Goal: Task Accomplishment & Management: Use online tool/utility

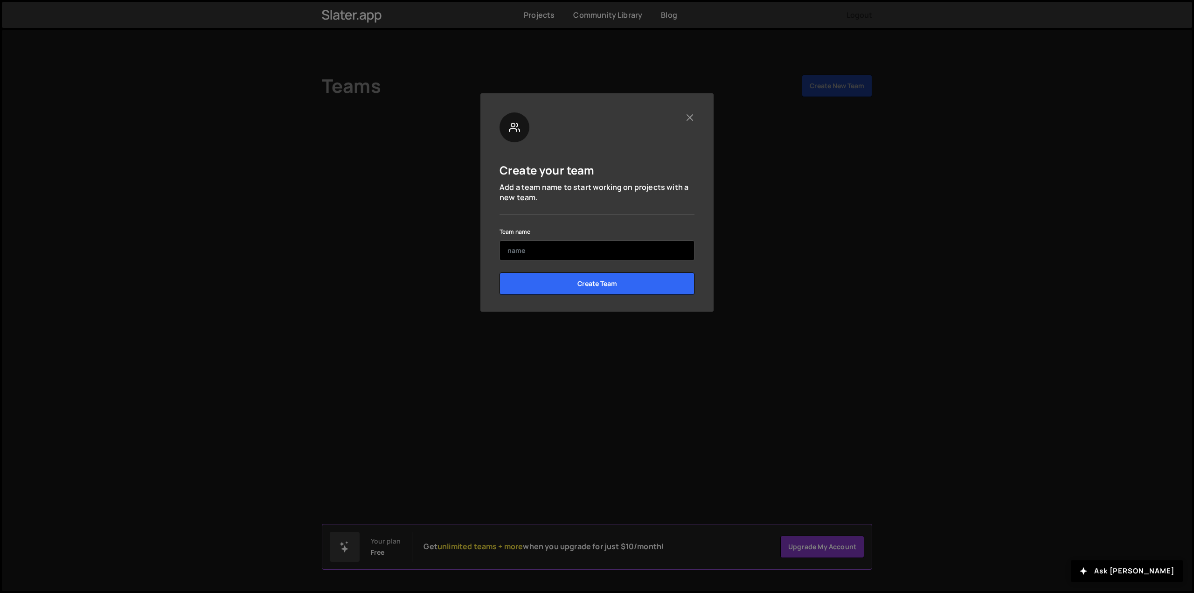
click at [521, 251] on input "text" at bounding box center [596, 250] width 195 height 21
type input "NYCPS"
click at [587, 285] on input "Create Team" at bounding box center [596, 283] width 195 height 22
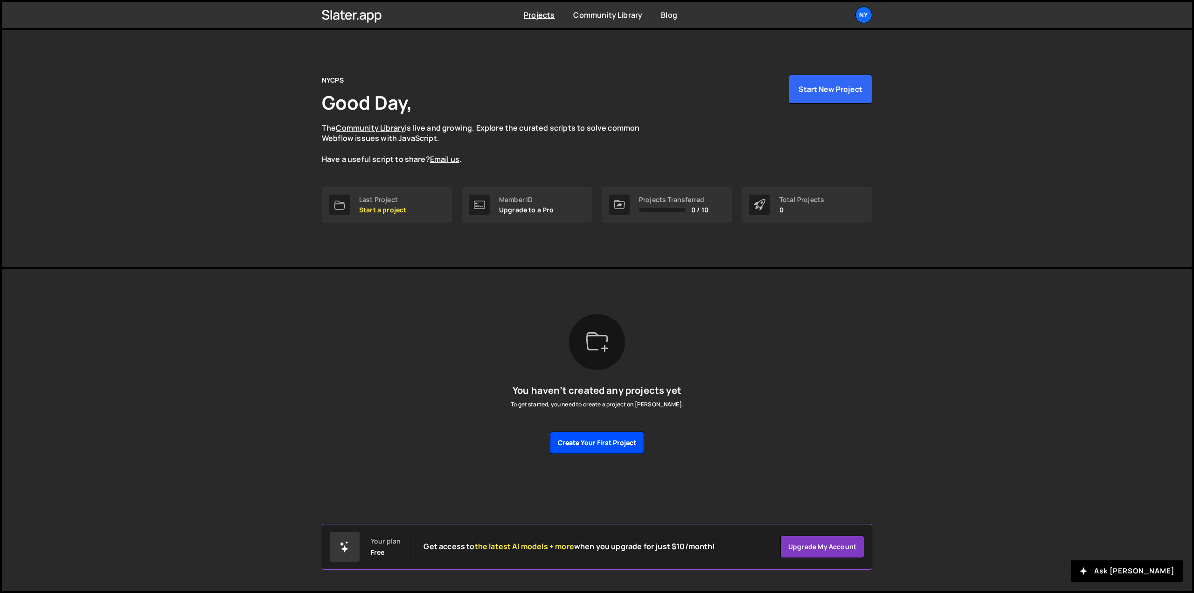
click at [596, 441] on button "Create your first project" at bounding box center [597, 442] width 94 height 22
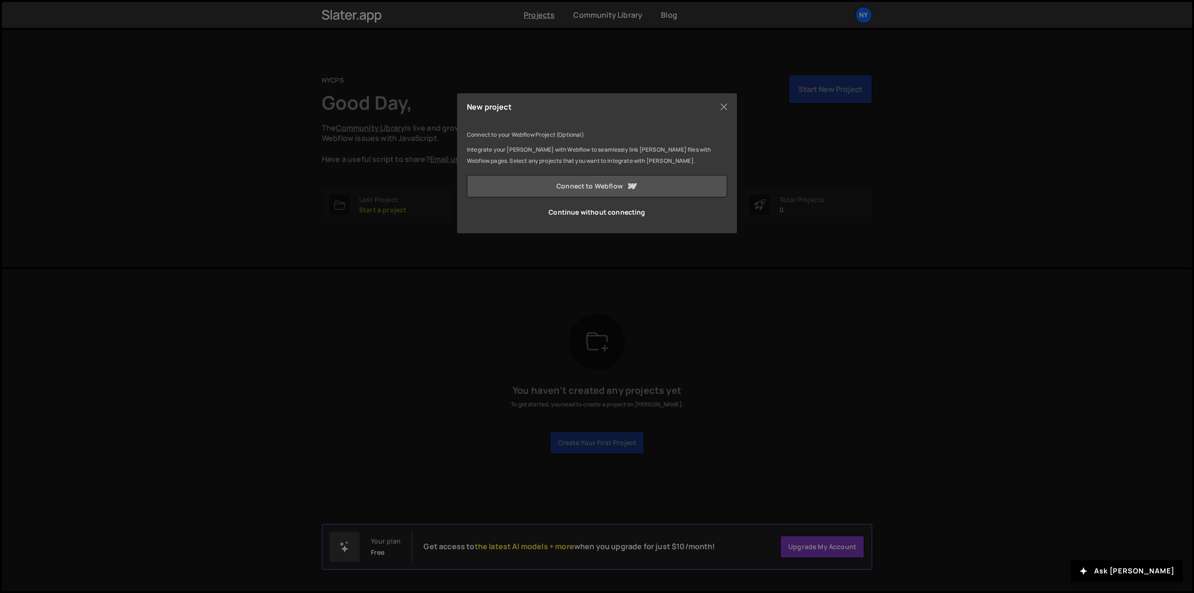
click at [586, 189] on link "Connect to Webflow" at bounding box center [597, 186] width 260 height 22
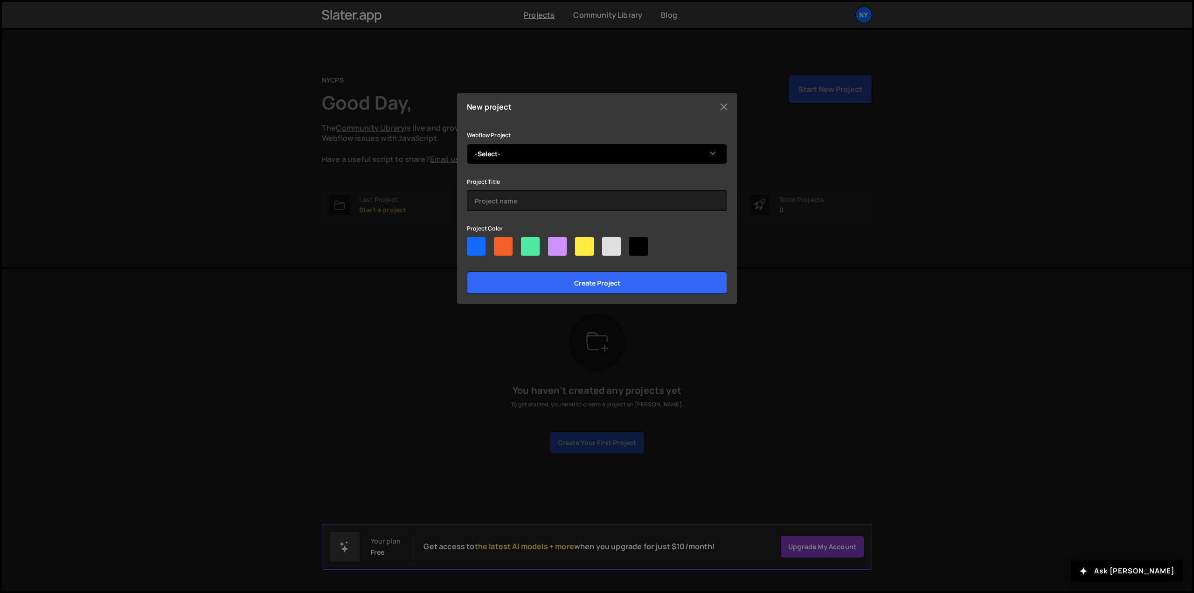
click at [502, 154] on select "-Select- NYCPS" at bounding box center [597, 154] width 260 height 21
select select "68b193ff34f3d972f5d22abe"
click at [467, 144] on select "-Select- NYCPS" at bounding box center [597, 154] width 260 height 21
click at [496, 200] on input "text" at bounding box center [597, 200] width 260 height 21
type input "NYCPS"
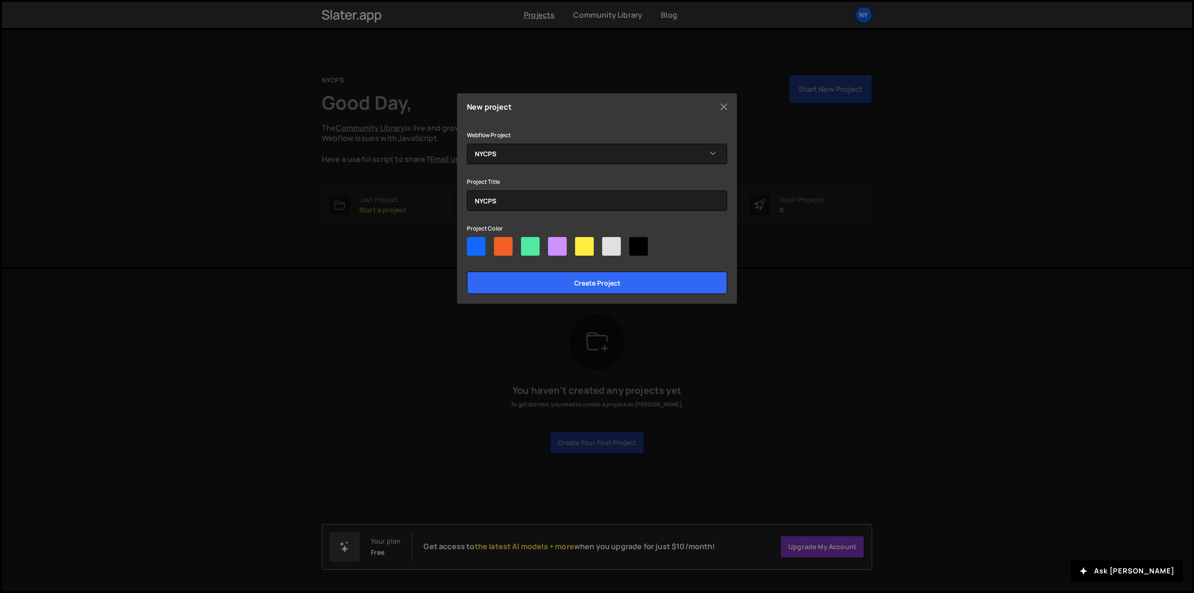
click at [512, 244] on div at bounding box center [597, 248] width 260 height 22
click at [509, 244] on div at bounding box center [503, 246] width 19 height 19
click at [500, 243] on input"] "radio" at bounding box center [497, 240] width 6 height 6
radio input"] "true"
click at [582, 278] on input "Create project" at bounding box center [597, 282] width 260 height 22
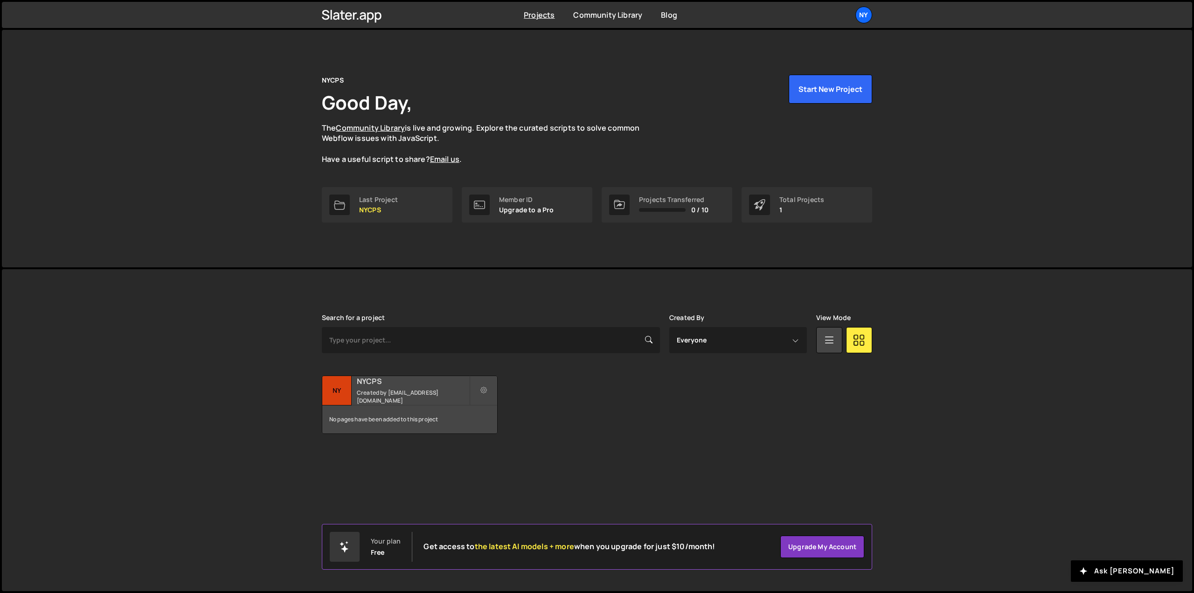
click at [397, 391] on div "NYCPS Created by hello@evanwhite.design" at bounding box center [409, 390] width 175 height 29
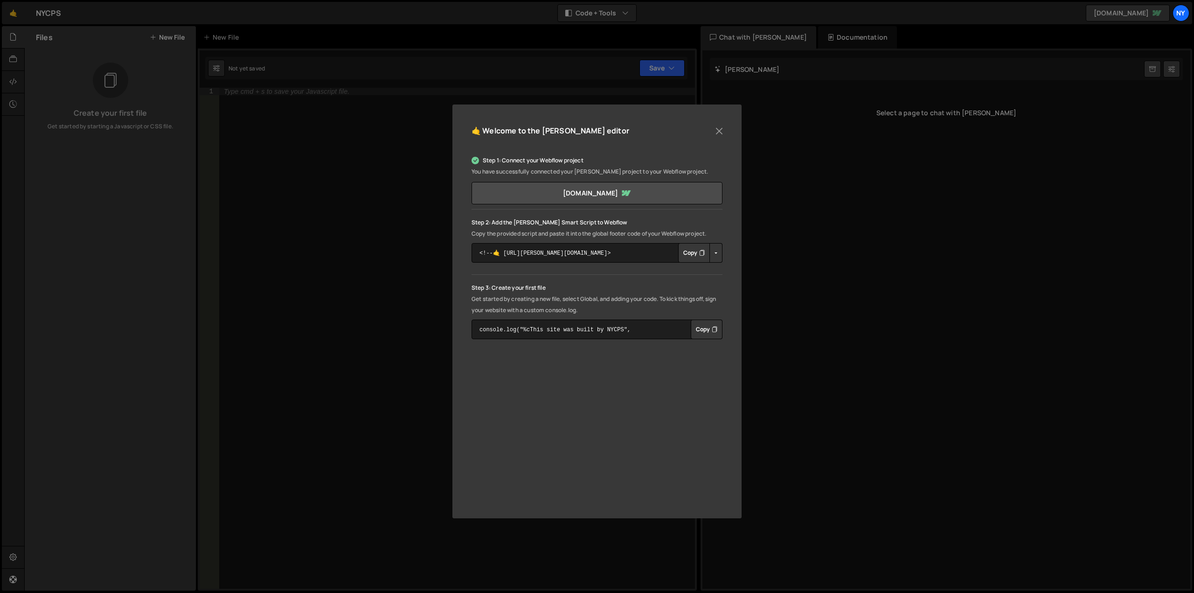
click at [694, 250] on button "Copy" at bounding box center [694, 253] width 32 height 20
drag, startPoint x: 567, startPoint y: 256, endPoint x: 710, endPoint y: 275, distance: 143.9
click at [710, 275] on div "Step 1: Connect your Webflow project You have successfully connected your Slate…" at bounding box center [596, 247] width 251 height 184
click at [602, 251] on textarea "<!--🤙 [URL][PERSON_NAME][DOMAIN_NAME]> <script>document.addEventListener("DOMCo…" at bounding box center [596, 253] width 251 height 20
click at [625, 251] on textarea "<!--🤙 [URL][PERSON_NAME][DOMAIN_NAME]> <script>document.addEventListener("DOMCo…" at bounding box center [596, 253] width 251 height 20
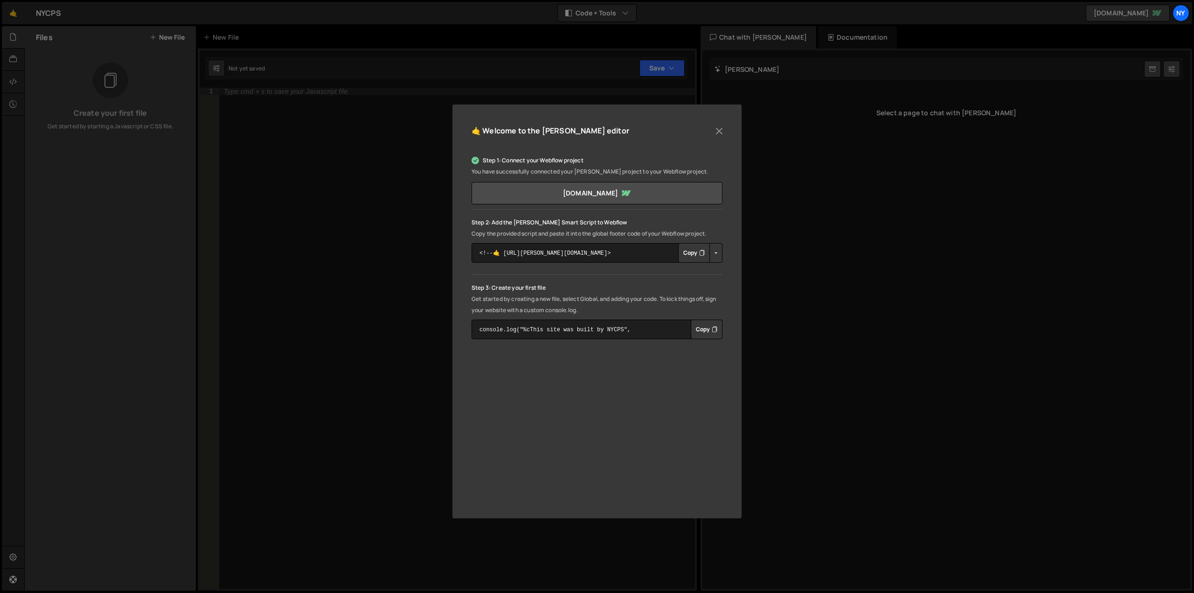
click at [691, 251] on button "Copy" at bounding box center [694, 253] width 32 height 20
click at [718, 130] on button "Close" at bounding box center [719, 131] width 14 height 14
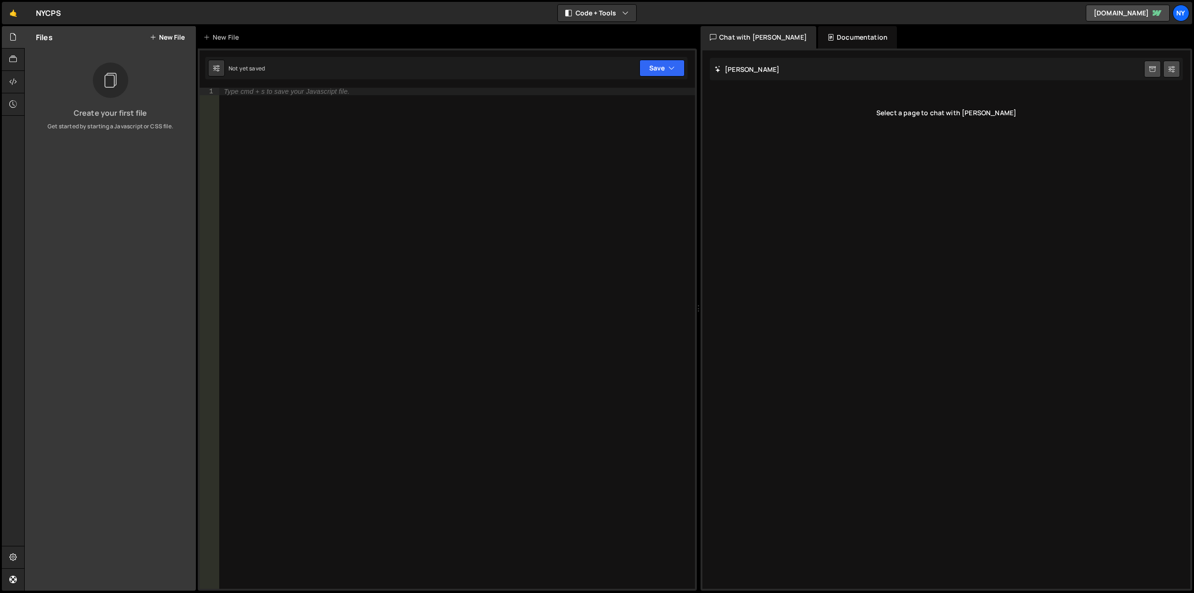
click at [254, 69] on div "Not yet saved" at bounding box center [246, 68] width 36 height 8
click at [345, 142] on div "Type cmd + s to save your Javascript file." at bounding box center [457, 346] width 476 height 516
click at [376, 210] on div "Type cmd + s to save your Javascript file." at bounding box center [457, 346] width 476 height 516
paste textarea "});"
type textarea "});"
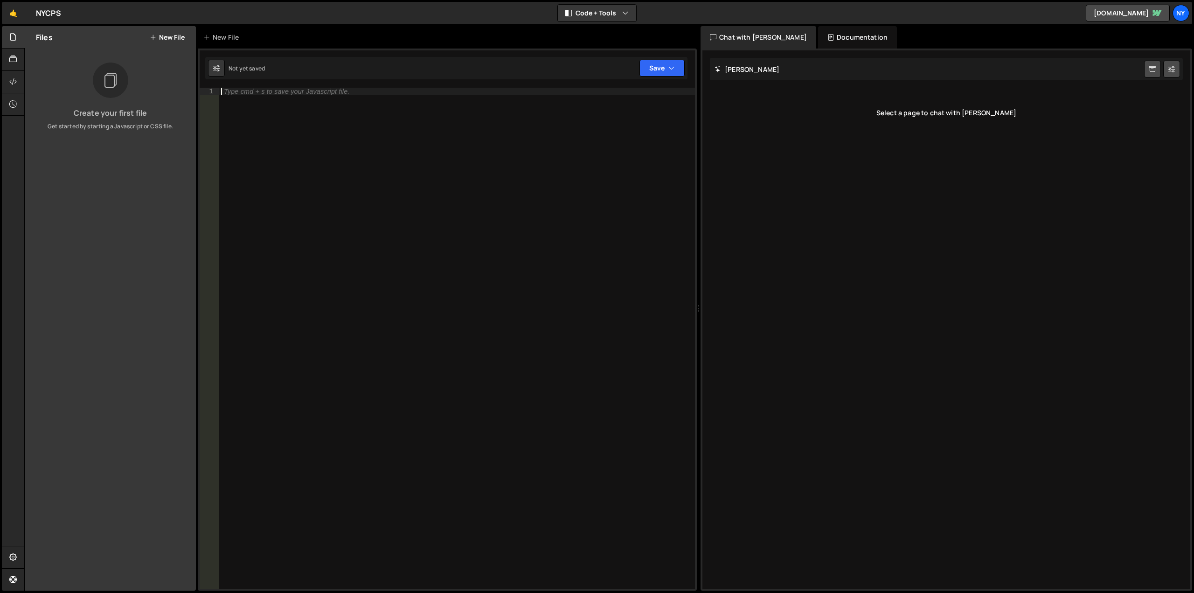
scroll to position [268, 0]
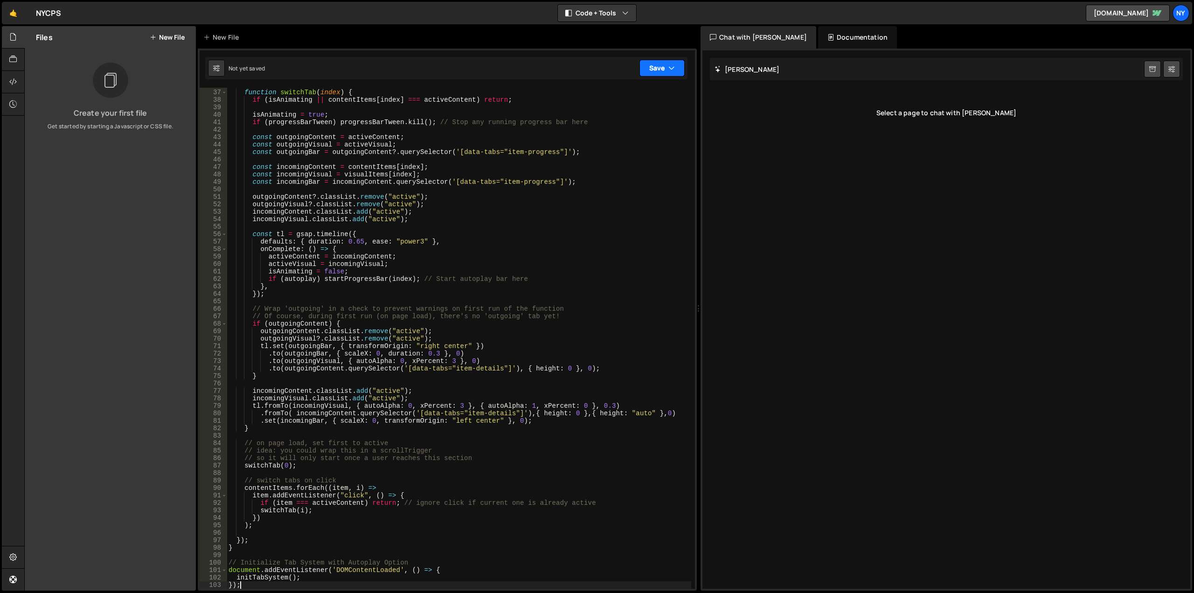
click at [661, 64] on button "Save" at bounding box center [661, 68] width 45 height 17
click at [659, 71] on button "Save" at bounding box center [661, 68] width 45 height 17
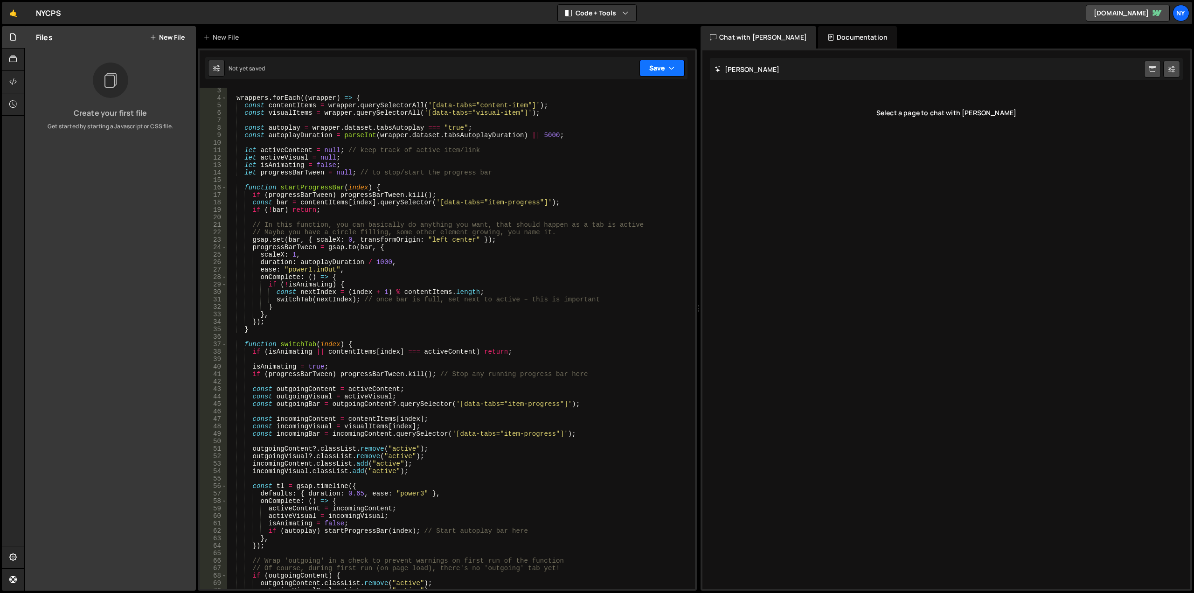
scroll to position [0, 0]
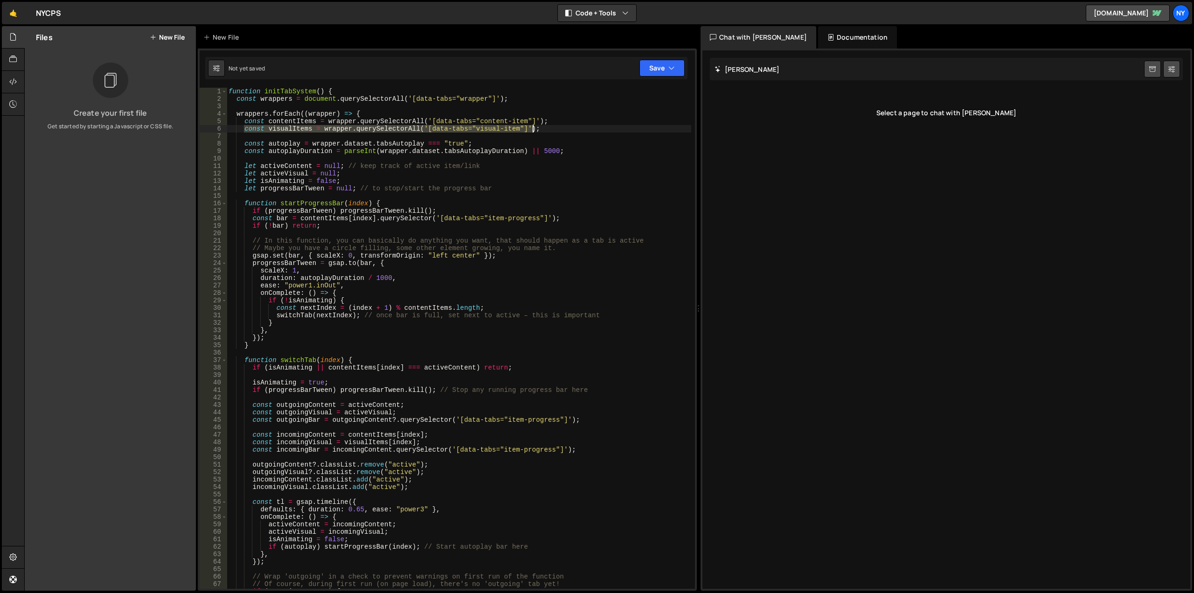
drag, startPoint x: 244, startPoint y: 130, endPoint x: 561, endPoint y: 128, distance: 317.5
click at [561, 128] on div "function initTabSystem ( ) { const wrappers = document . querySelectorAll ( '[d…" at bounding box center [459, 346] width 464 height 516
type textarea "//const visualItems = wrapper.querySelectorAll('[data-tabs="visual-item"]');"
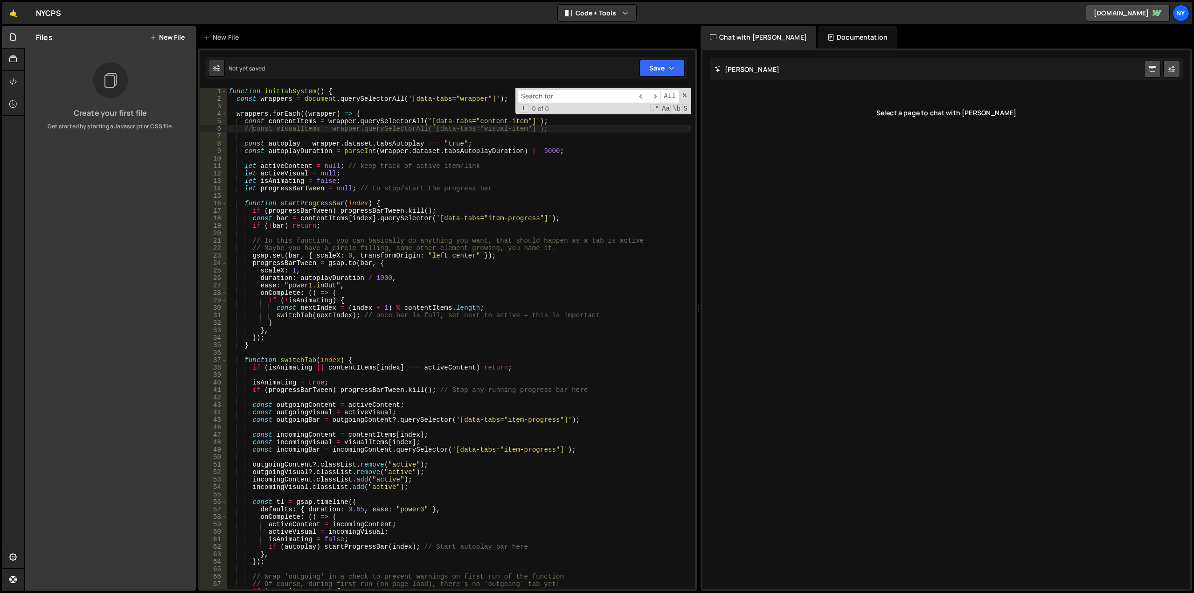
click at [559, 93] on input at bounding box center [576, 97] width 117 height 14
type input "visual"
click at [656, 96] on span "​" at bounding box center [654, 97] width 13 height 14
click at [655, 97] on span "​" at bounding box center [654, 97] width 13 height 14
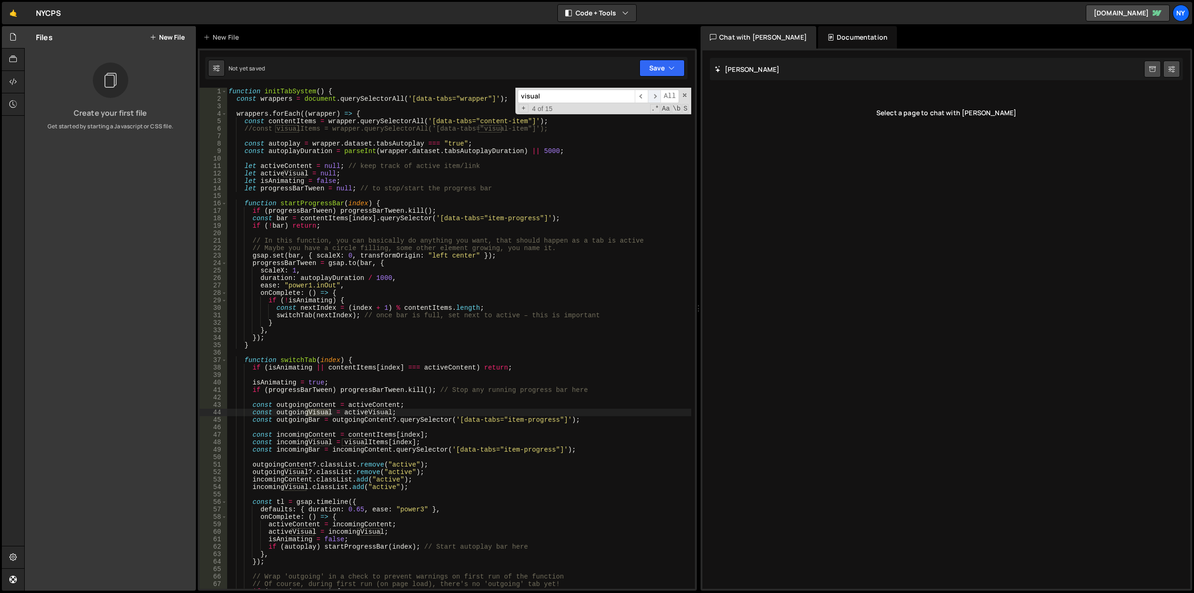
click at [655, 97] on span "​" at bounding box center [654, 97] width 13 height 14
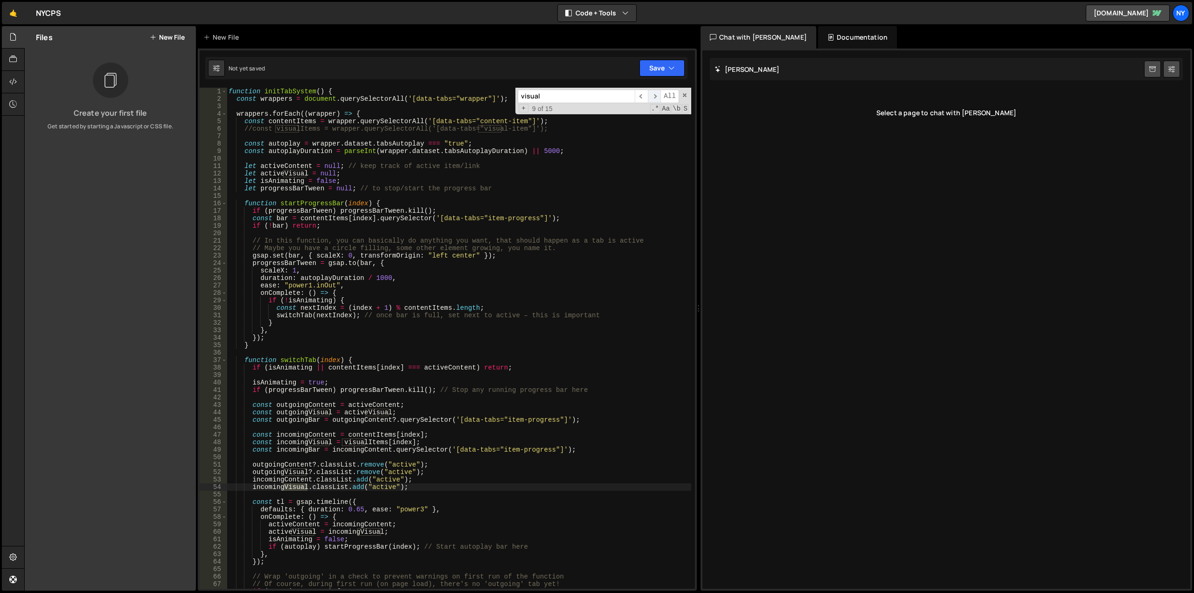
click at [655, 97] on span "​" at bounding box center [654, 97] width 13 height 14
click at [684, 95] on span at bounding box center [684, 95] width 7 height 7
click at [742, 72] on h2 "[PERSON_NAME]" at bounding box center [746, 69] width 65 height 9
click at [900, 129] on div "Select a page to chat with [PERSON_NAME]" at bounding box center [946, 112] width 473 height 37
click at [901, 109] on div "Select a page to chat with [PERSON_NAME]" at bounding box center [946, 112] width 473 height 37
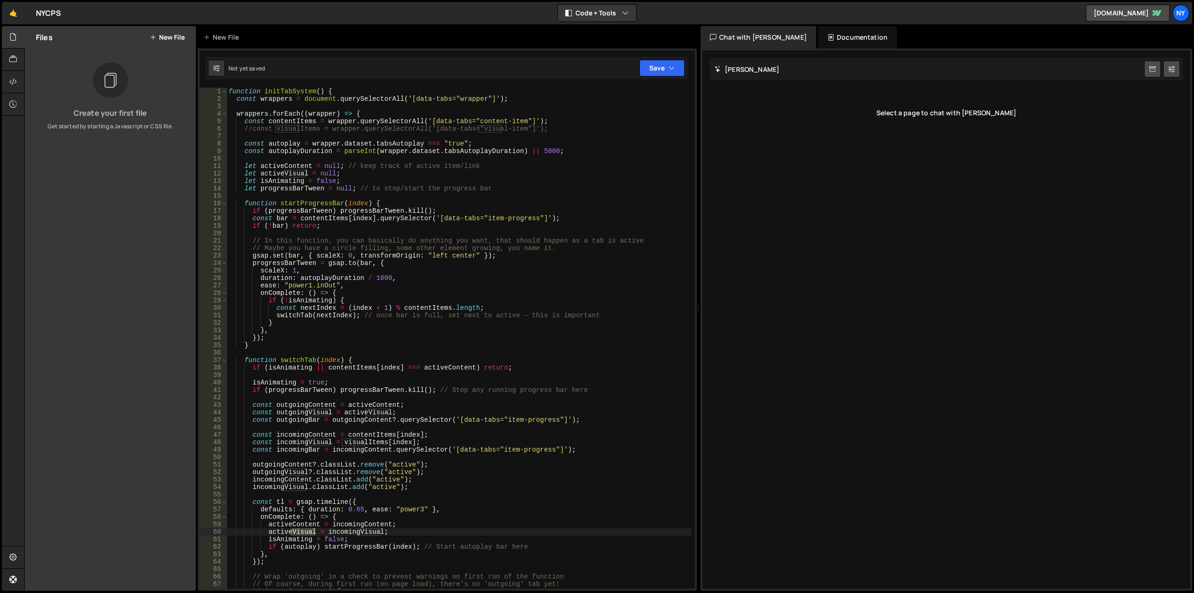
click at [919, 113] on div "Select a page to chat with [PERSON_NAME]" at bounding box center [946, 112] width 473 height 37
click at [749, 72] on h2 "[PERSON_NAME]" at bounding box center [746, 69] width 65 height 9
click at [1148, 68] on link at bounding box center [1152, 69] width 17 height 17
click at [752, 40] on div "Chat with [PERSON_NAME]" at bounding box center [758, 37] width 116 height 22
click at [746, 71] on h2 "[PERSON_NAME]" at bounding box center [746, 69] width 65 height 9
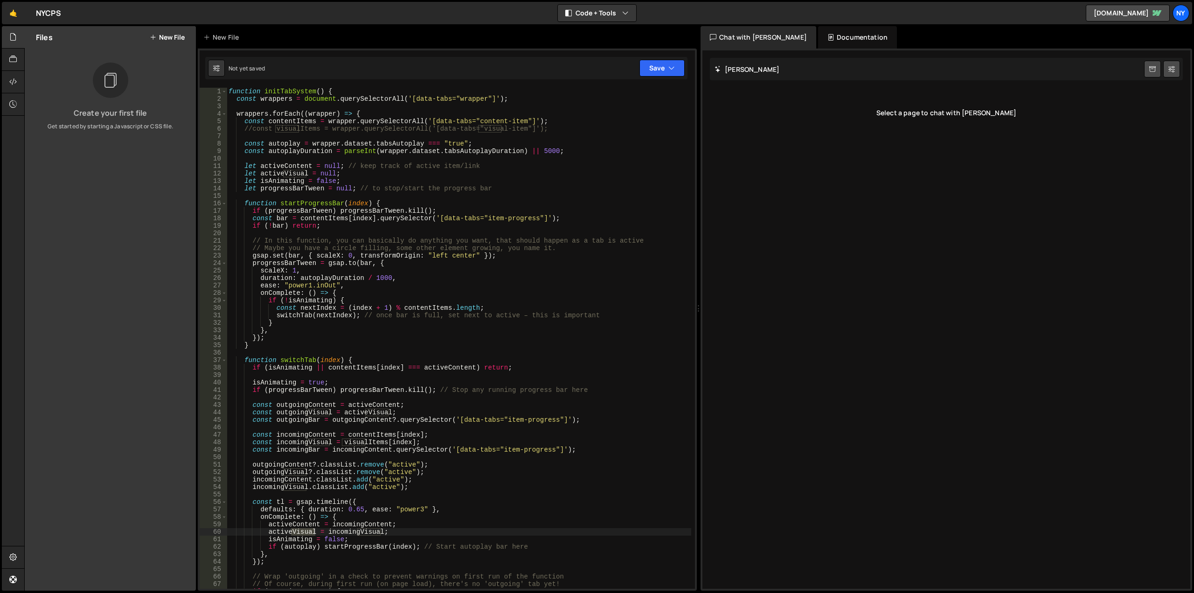
click at [904, 111] on div "Select a page to chat with [PERSON_NAME]" at bounding box center [946, 112] width 473 height 37
type textarea "const contentItems = wrapper.querySelectorAll('[data-tabs="content-item"]');"
click at [597, 117] on div "function initTabSystem ( ) { const wrappers = document . querySelectorAll ( '[d…" at bounding box center [459, 346] width 464 height 516
click at [630, 11] on button "Code + Tools" at bounding box center [597, 13] width 78 height 17
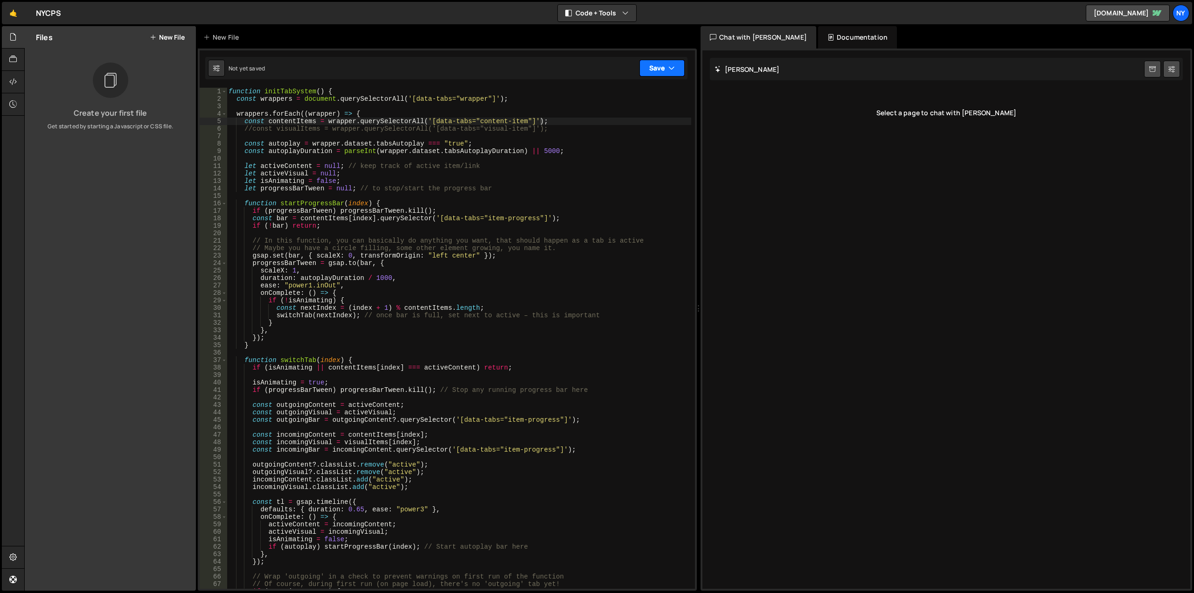
click at [670, 69] on icon "button" at bounding box center [671, 67] width 7 height 9
click at [634, 93] on div "Save to Staging S" at bounding box center [630, 90] width 97 height 9
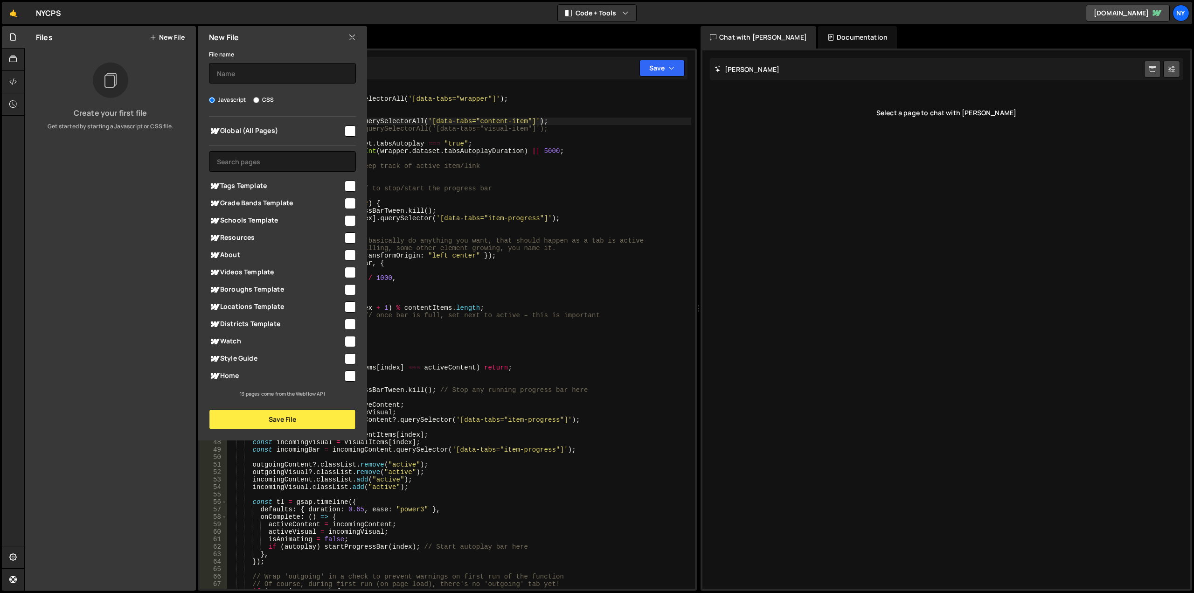
click at [354, 237] on input "checkbox" at bounding box center [350, 237] width 11 height 11
checkbox input "true"
click at [308, 425] on button "Save File" at bounding box center [282, 419] width 147 height 20
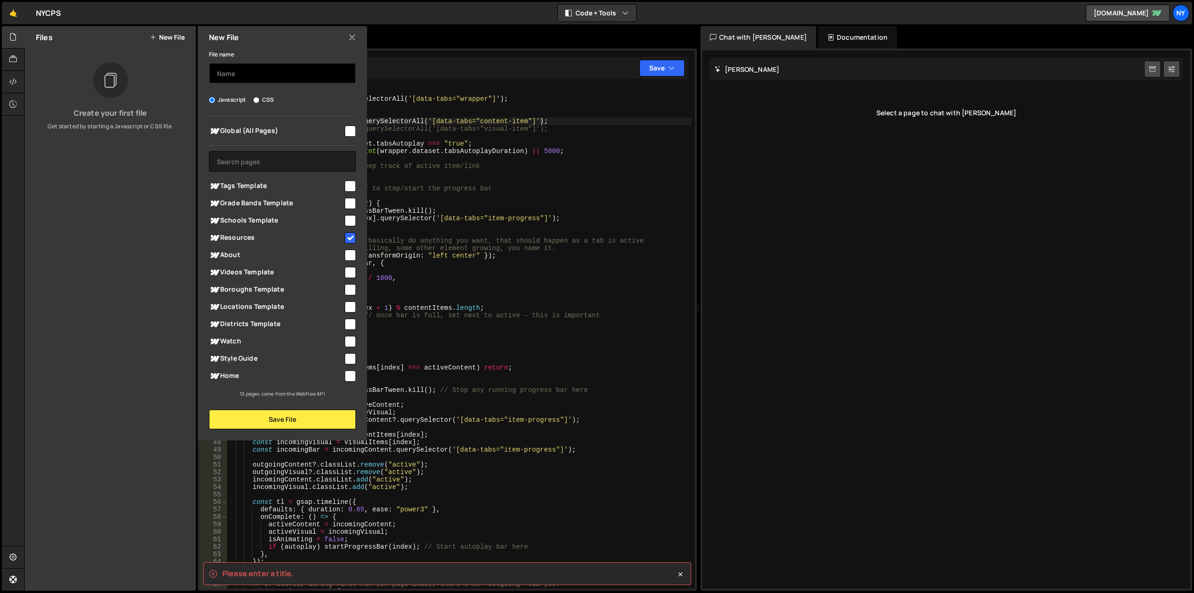
click at [245, 79] on input "text" at bounding box center [282, 73] width 147 height 21
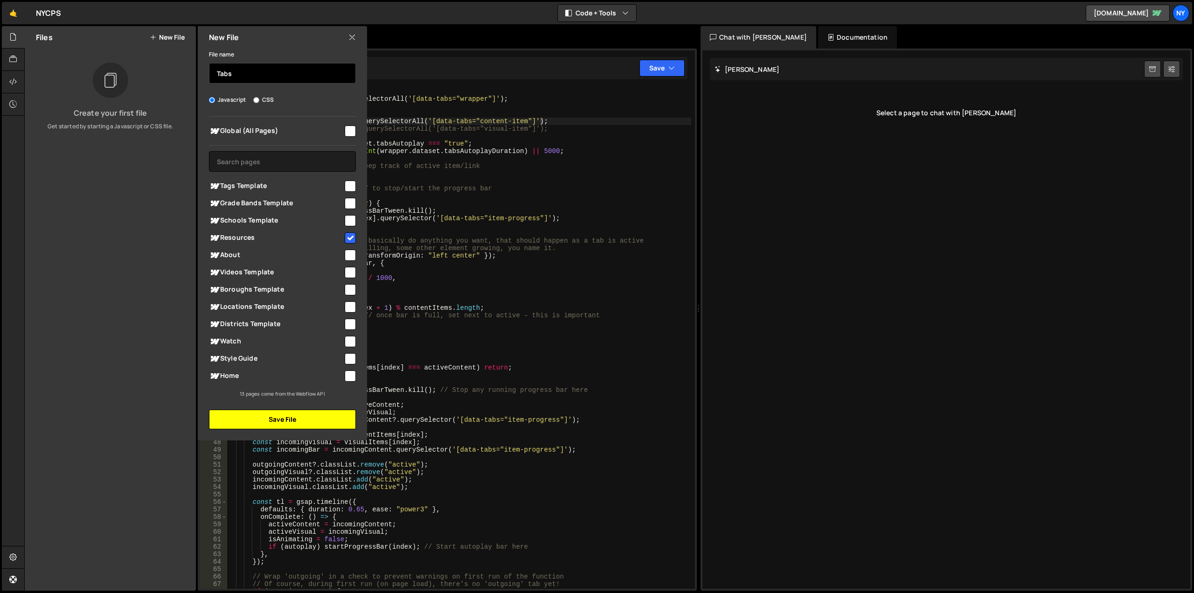
type input "Tabs"
click at [289, 416] on button "Save File" at bounding box center [282, 419] width 147 height 20
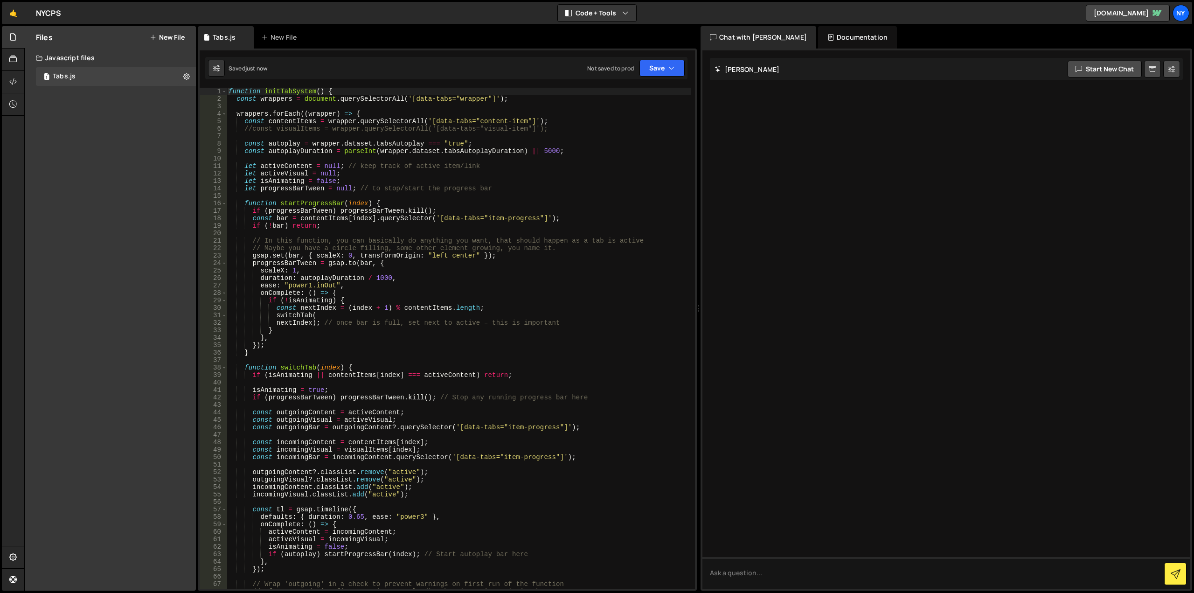
click at [752, 121] on div at bounding box center [946, 319] width 488 height 538
click at [771, 573] on textarea at bounding box center [946, 573] width 488 height 32
click at [786, 582] on textarea at bounding box center [946, 573] width 488 height 32
click at [901, 575] on textarea "I need to edit this so that there are no dependencies on" at bounding box center [946, 573] width 488 height 32
type textarea "I need to edit this so that there are no dependencies on the visualItems."
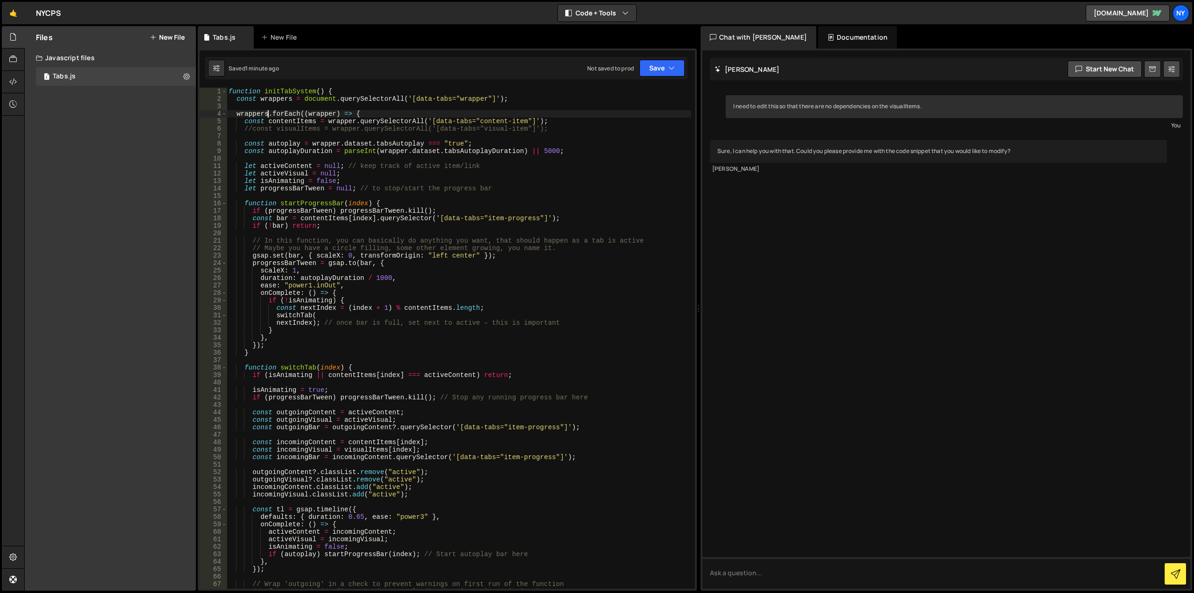
click at [266, 117] on div "function initTabSystem ( ) { const wrappers = document . querySelectorAll ( '[d…" at bounding box center [459, 346] width 464 height 516
type textarea "});"
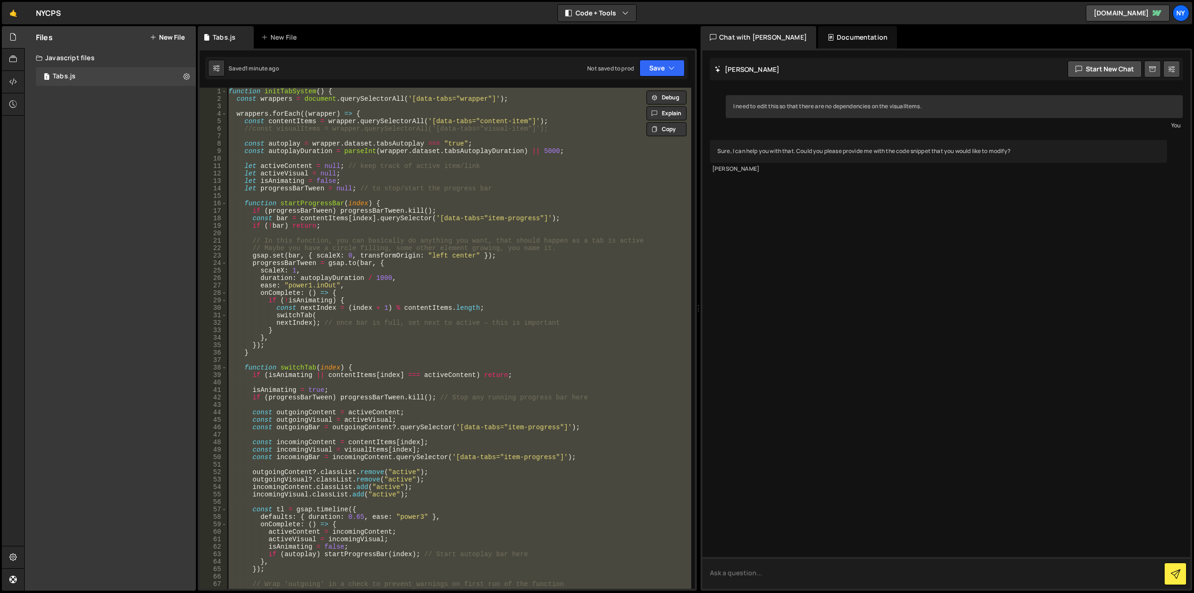
click at [767, 576] on textarea at bounding box center [946, 573] width 488 height 32
paste textarea "function initTabSystem() { const wrappers = document.querySelectorAll('[data-ta…"
type textarea "function initTabSystem() { const wrappers = document.querySelectorAll('[data-ta…"
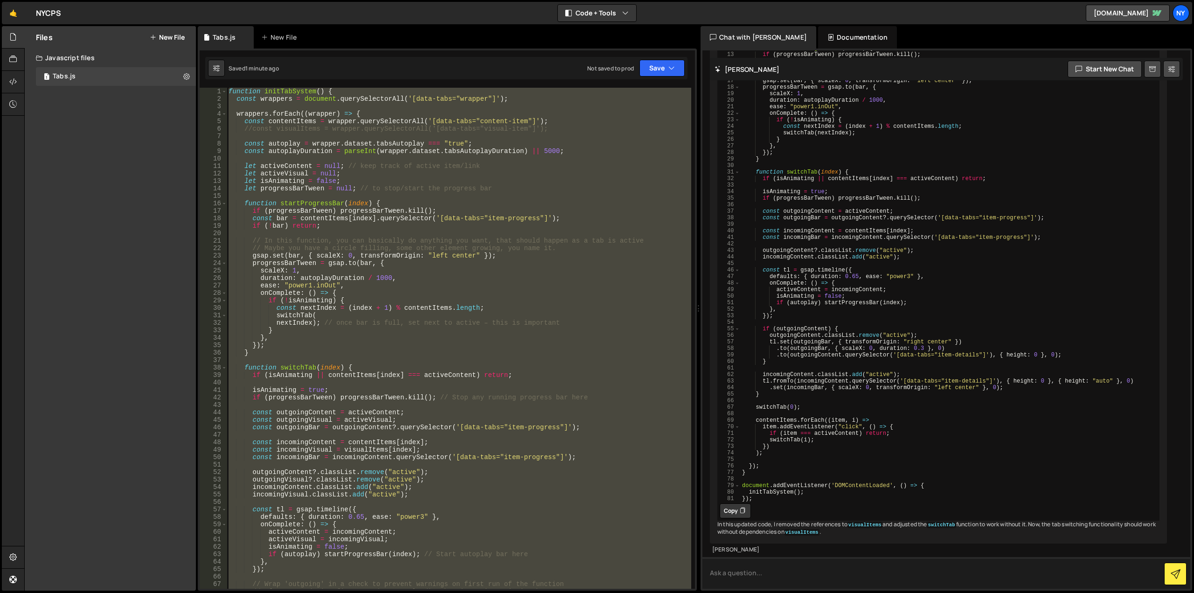
scroll to position [1116, 0]
click at [745, 506] on icon at bounding box center [742, 510] width 6 height 9
click at [735, 503] on button "Copy" at bounding box center [734, 510] width 31 height 15
type textarea "}"
click at [983, 145] on div "function initTabSystem { const wrappers = document . querySelectorAll ( '[-tabs…" at bounding box center [948, 243] width 419 height 542
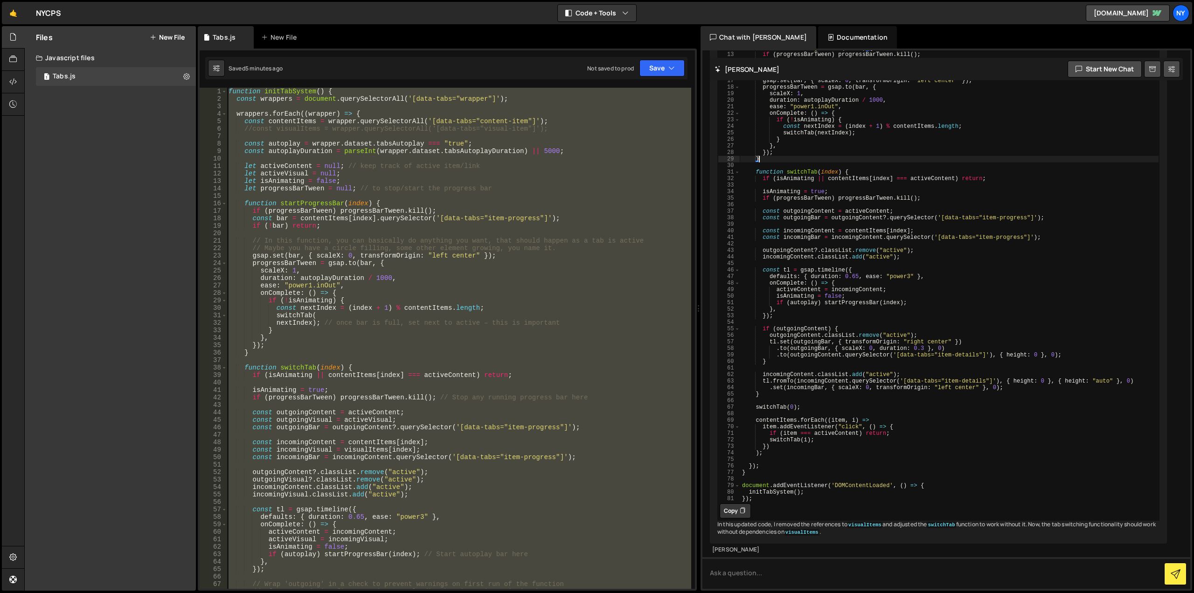
click at [517, 235] on div "function initTabSystem ( ) { const wrappers = document . querySelectorAll ( '[d…" at bounding box center [459, 338] width 464 height 501
